Goal: Task Accomplishment & Management: Manage account settings

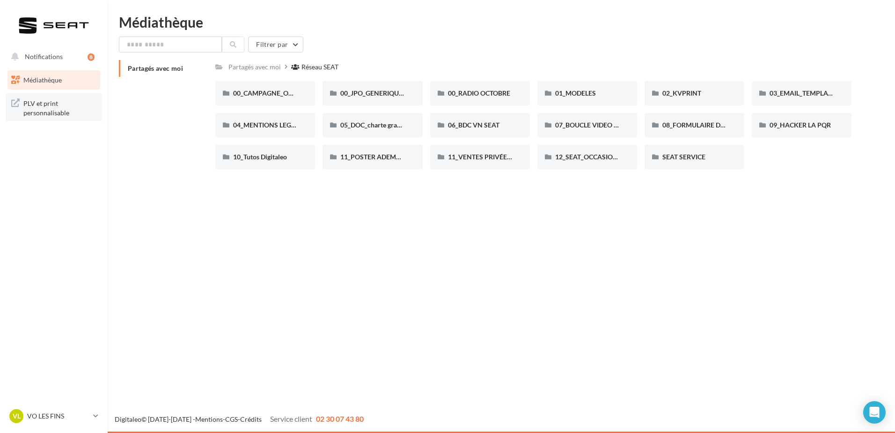
click at [68, 104] on span "PLV et print personnalisable" at bounding box center [59, 107] width 73 height 20
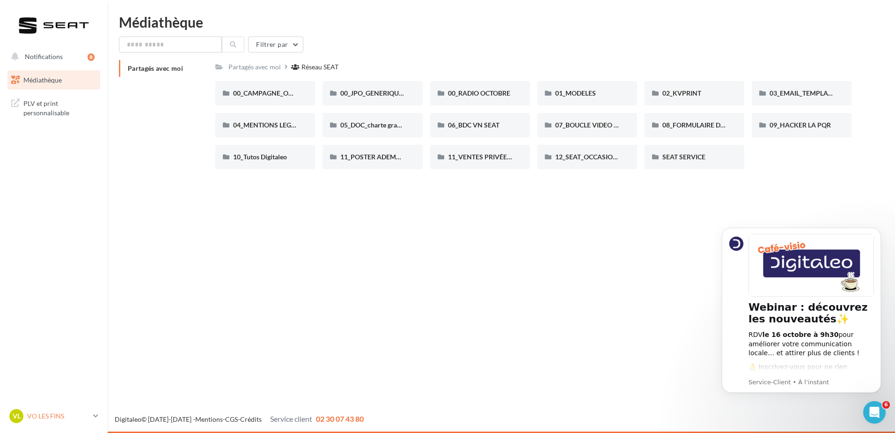
click at [75, 425] on div "VL VO LES FINS voseat-modi-25500" at bounding box center [54, 420] width 108 height 26
click at [71, 419] on p "VO LES FINS" at bounding box center [58, 415] width 62 height 9
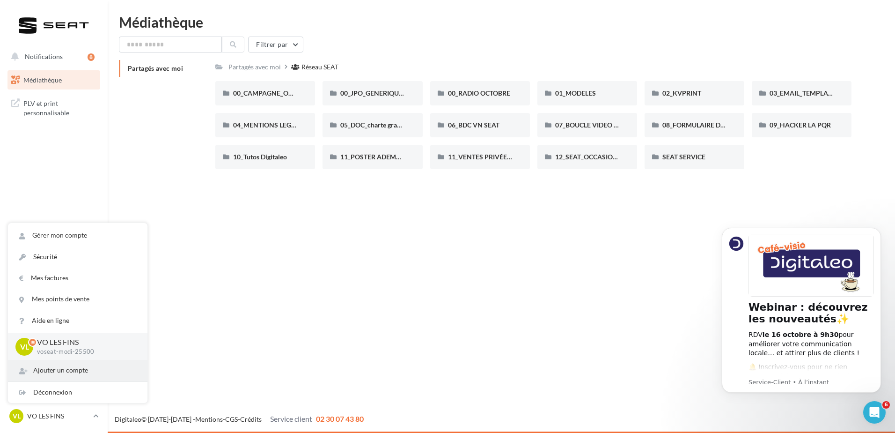
click at [83, 377] on div "Ajouter un compte" at bounding box center [78, 370] width 140 height 21
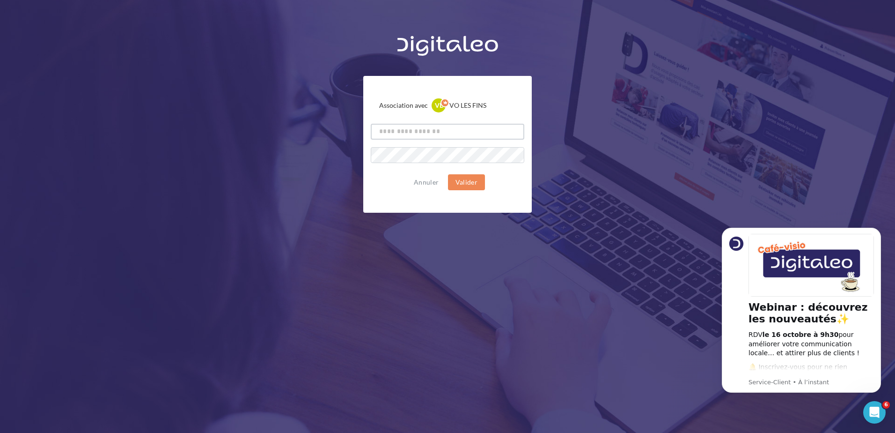
click at [402, 130] on input "text" at bounding box center [448, 132] width 154 height 16
click at [375, 140] on div "Association avec VL VO LES FINS voseat-modi-25500 Annuler Valider" at bounding box center [447, 144] width 169 height 137
click at [426, 183] on button "Annuler" at bounding box center [426, 181] width 32 height 11
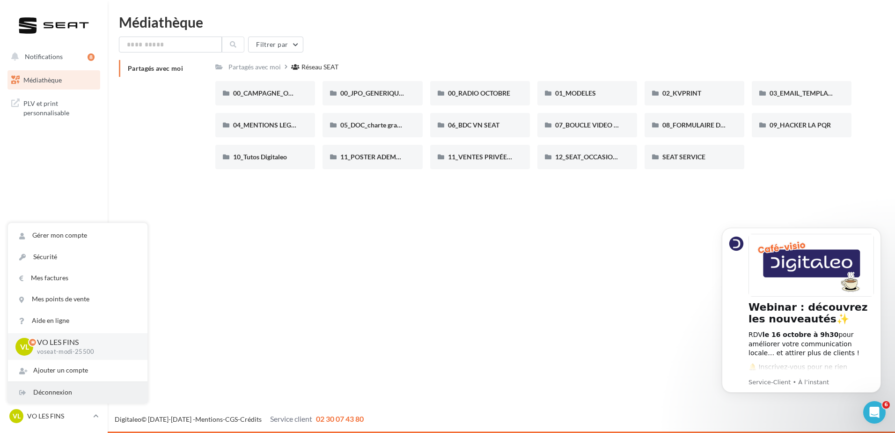
click at [73, 389] on div "Déconnexion" at bounding box center [78, 392] width 140 height 21
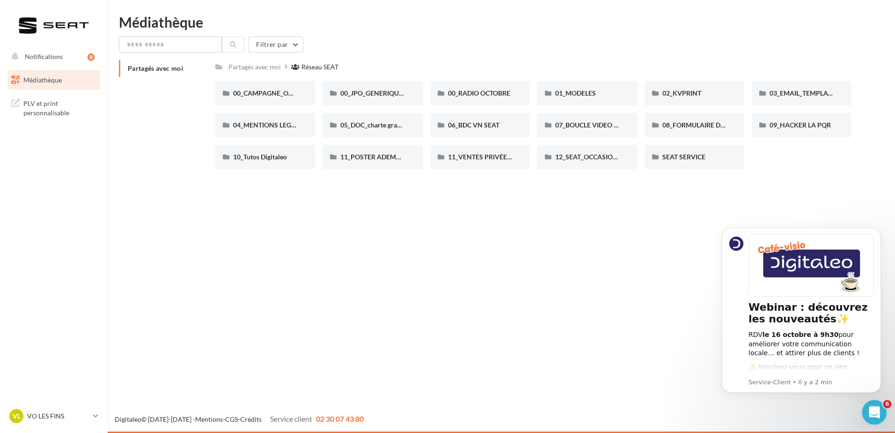
click at [879, 408] on icon "Ouvrir le Messenger Intercom" at bounding box center [873, 410] width 15 height 15
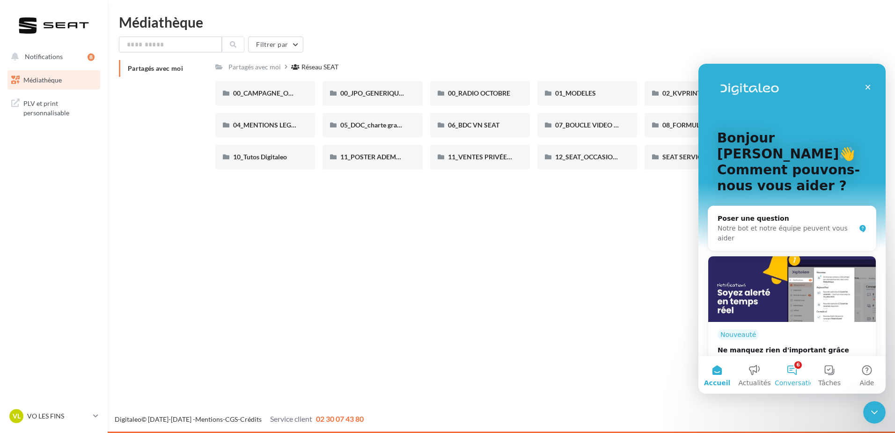
click at [796, 372] on button "6 Conversations" at bounding box center [791, 374] width 37 height 37
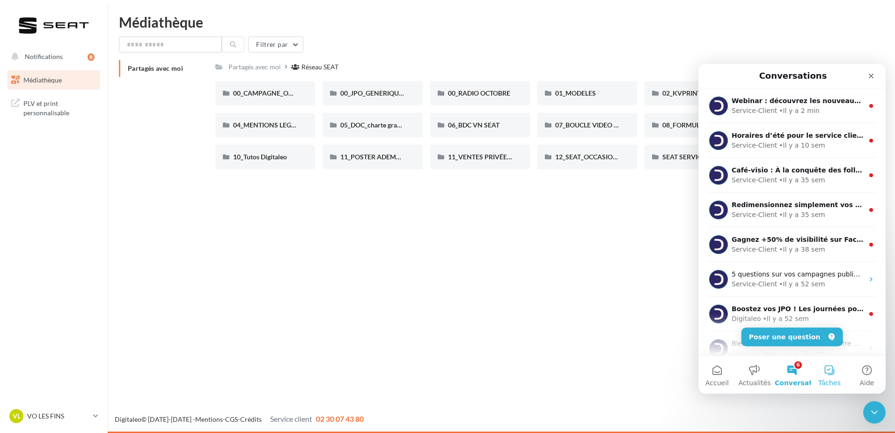
click at [827, 370] on button "Tâches" at bounding box center [829, 374] width 37 height 37
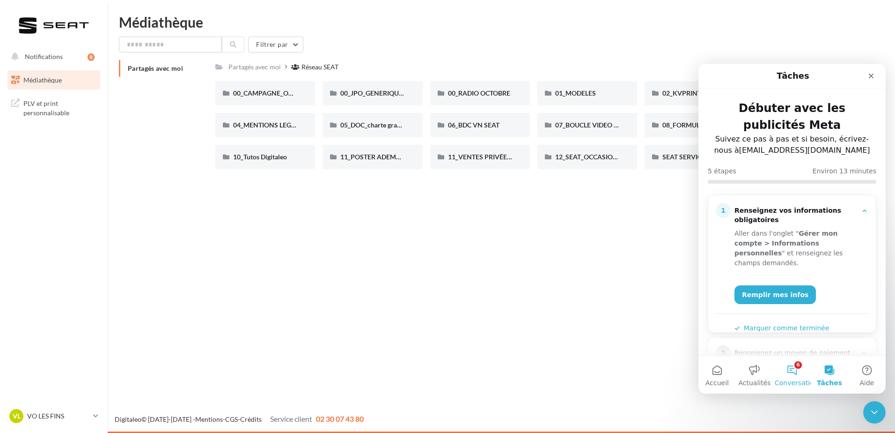
click at [794, 369] on button "6 Conversations" at bounding box center [791, 374] width 37 height 37
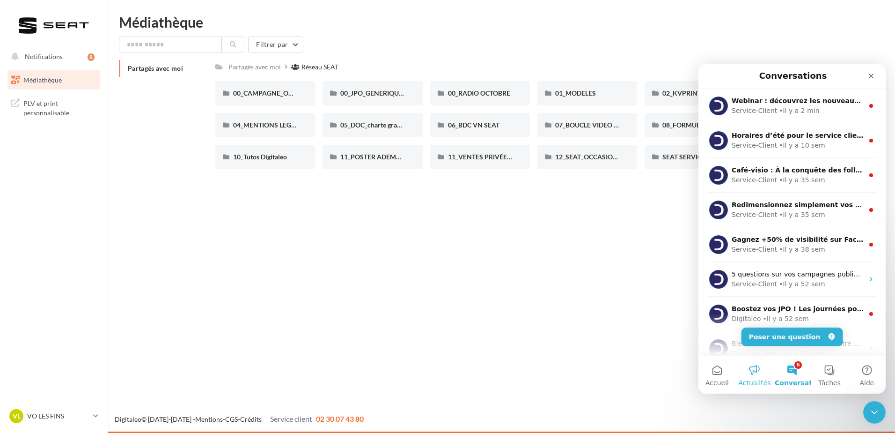
click at [759, 375] on button "Actualités" at bounding box center [754, 374] width 37 height 37
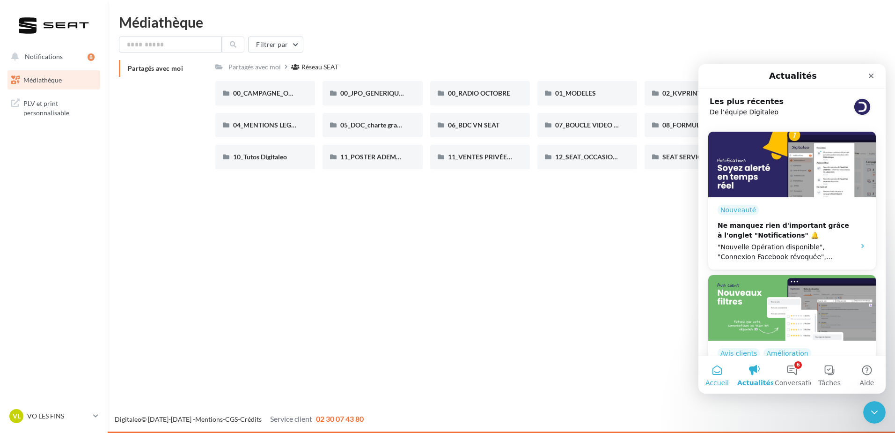
click at [719, 382] on span "Accueil" at bounding box center [716, 382] width 23 height 7
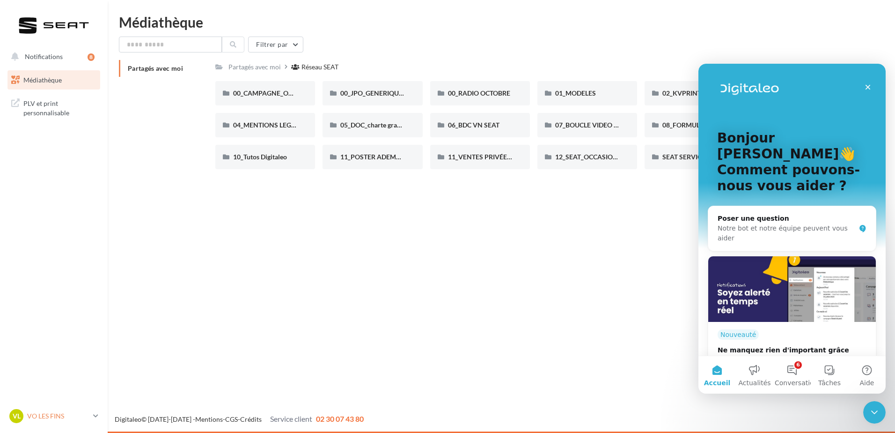
click at [72, 419] on p "VO LES FINS" at bounding box center [58, 415] width 62 height 9
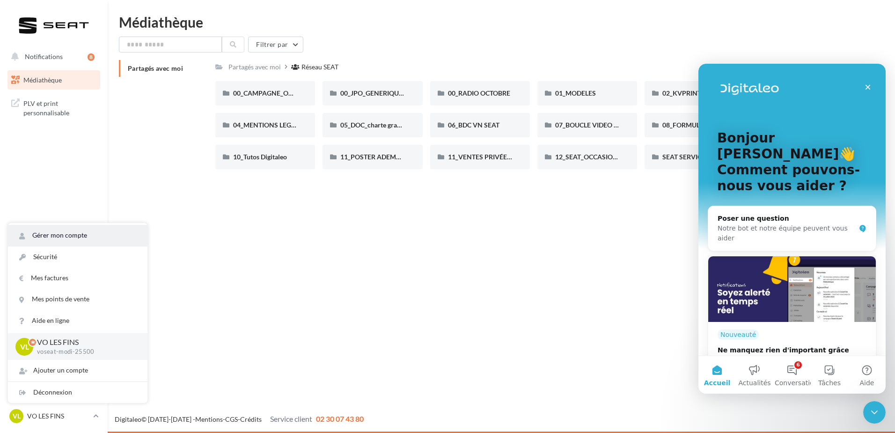
click at [90, 236] on link "Gérer mon compte" at bounding box center [78, 235] width 140 height 21
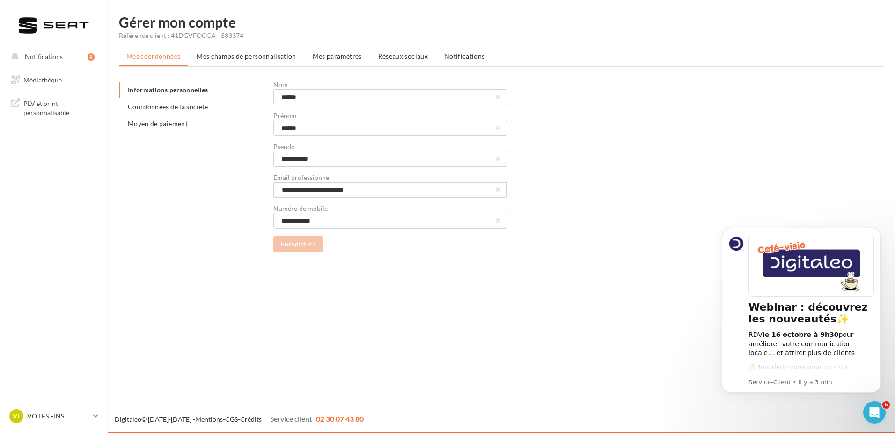
drag, startPoint x: 329, startPoint y: 189, endPoint x: 267, endPoint y: 191, distance: 62.3
click at [267, 191] on div "**********" at bounding box center [505, 166] width 772 height 170
type input "**********"
click at [298, 245] on button "Enregistrer" at bounding box center [298, 244] width 50 height 16
click at [250, 54] on span "Mes champs de personnalisation" at bounding box center [247, 56] width 100 height 8
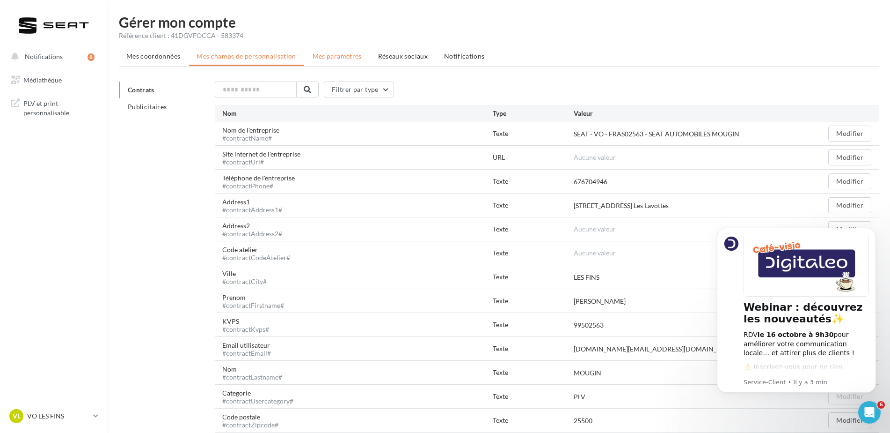
click at [325, 57] on span "Mes paramètres" at bounding box center [337, 56] width 49 height 8
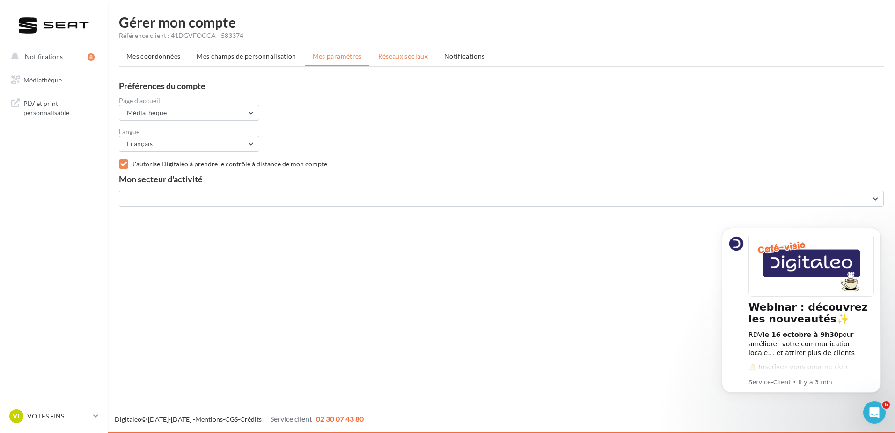
click at [399, 55] on span "Réseaux sociaux" at bounding box center [403, 56] width 50 height 8
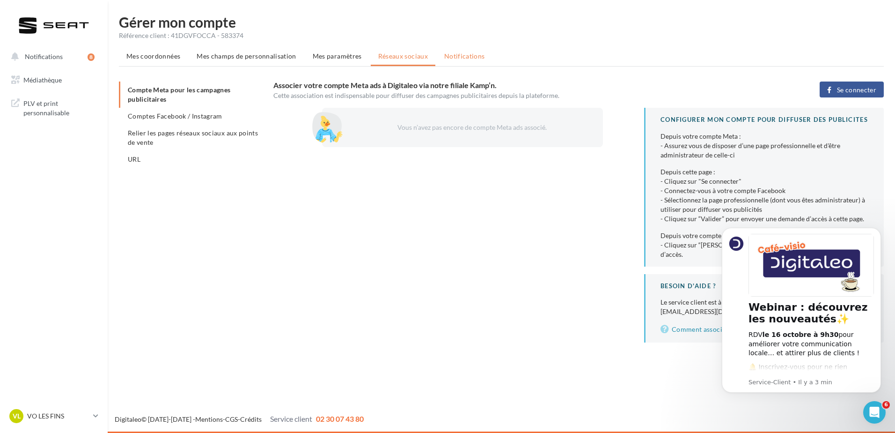
click at [458, 57] on span "Notifications" at bounding box center [464, 56] width 41 height 8
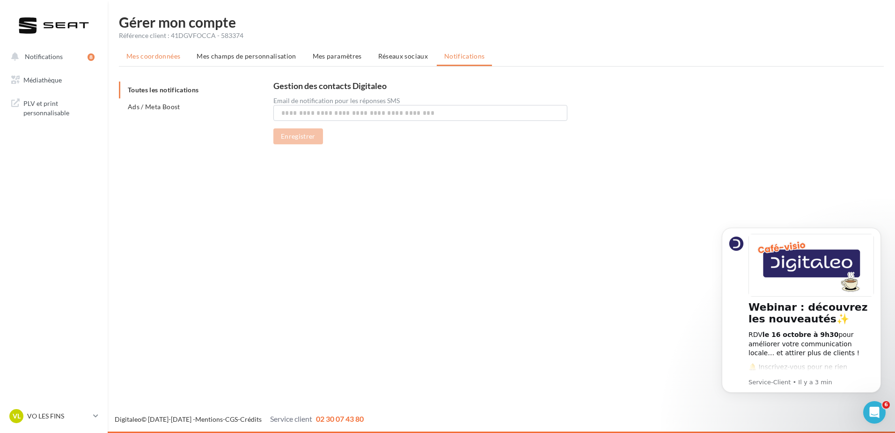
click at [149, 59] on span "Mes coordonnées" at bounding box center [153, 56] width 54 height 8
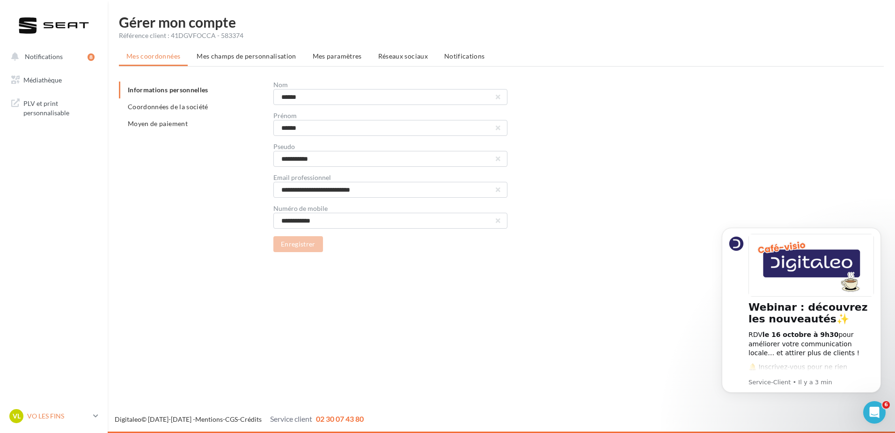
click at [45, 413] on p "VO LES FINS" at bounding box center [58, 415] width 62 height 9
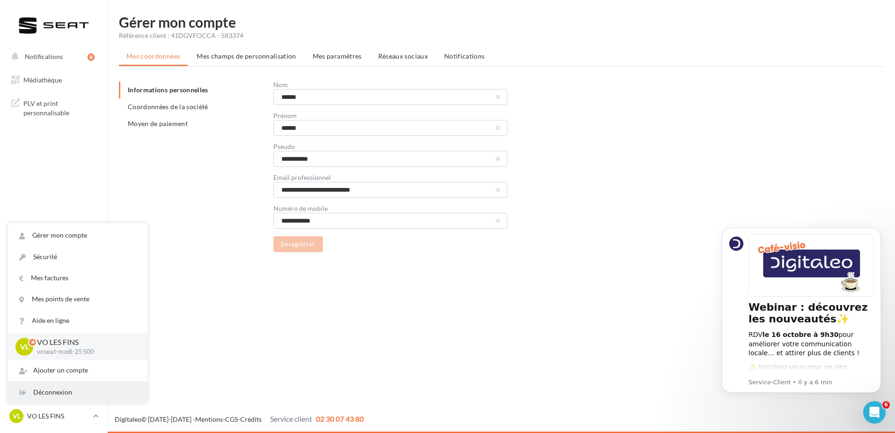
click at [91, 386] on div "Déconnexion" at bounding box center [78, 392] width 140 height 21
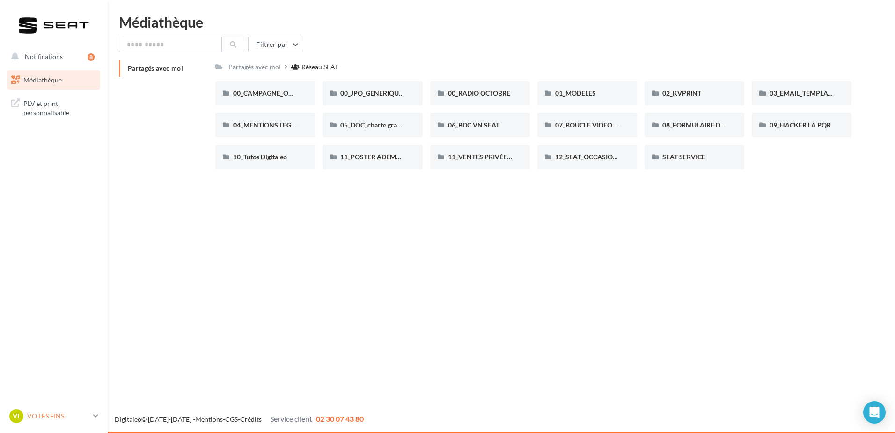
click at [50, 416] on p "VO LES FINS" at bounding box center [58, 415] width 62 height 9
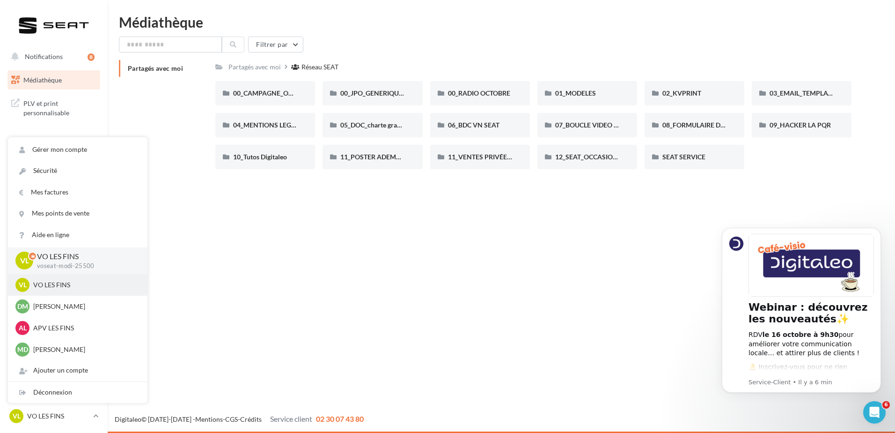
click at [76, 286] on p "VO LES FINS" at bounding box center [84, 284] width 103 height 9
